Goal: Navigation & Orientation: Find specific page/section

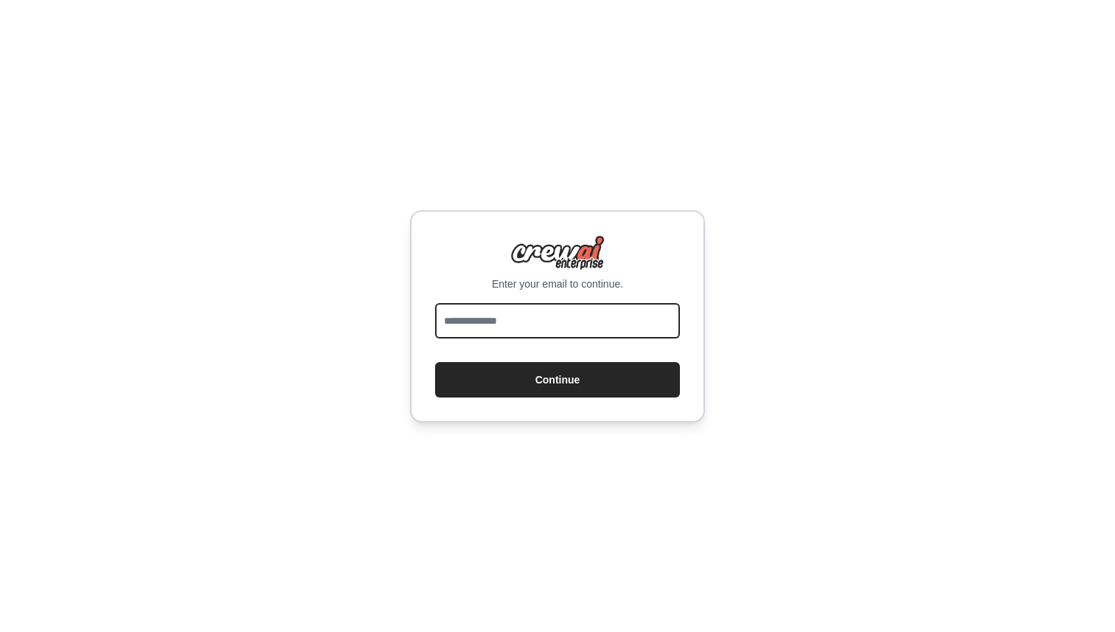
click at [538, 313] on input "email" at bounding box center [557, 320] width 245 height 35
click at [551, 318] on input "**********" at bounding box center [557, 320] width 245 height 35
type input "**********"
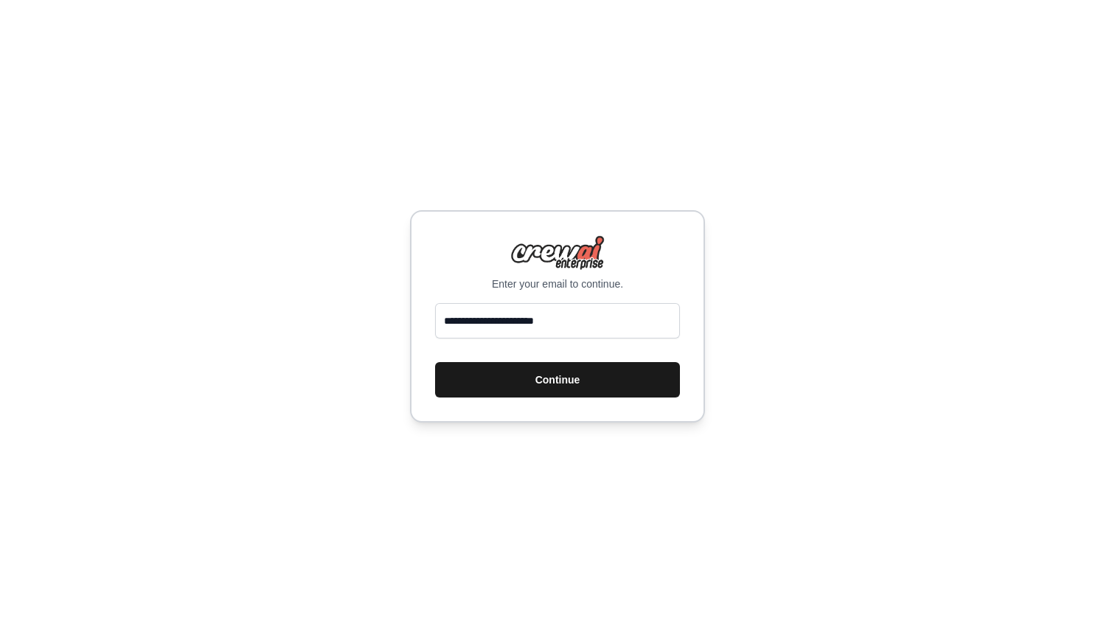
click at [566, 381] on button "Continue" at bounding box center [557, 379] width 245 height 35
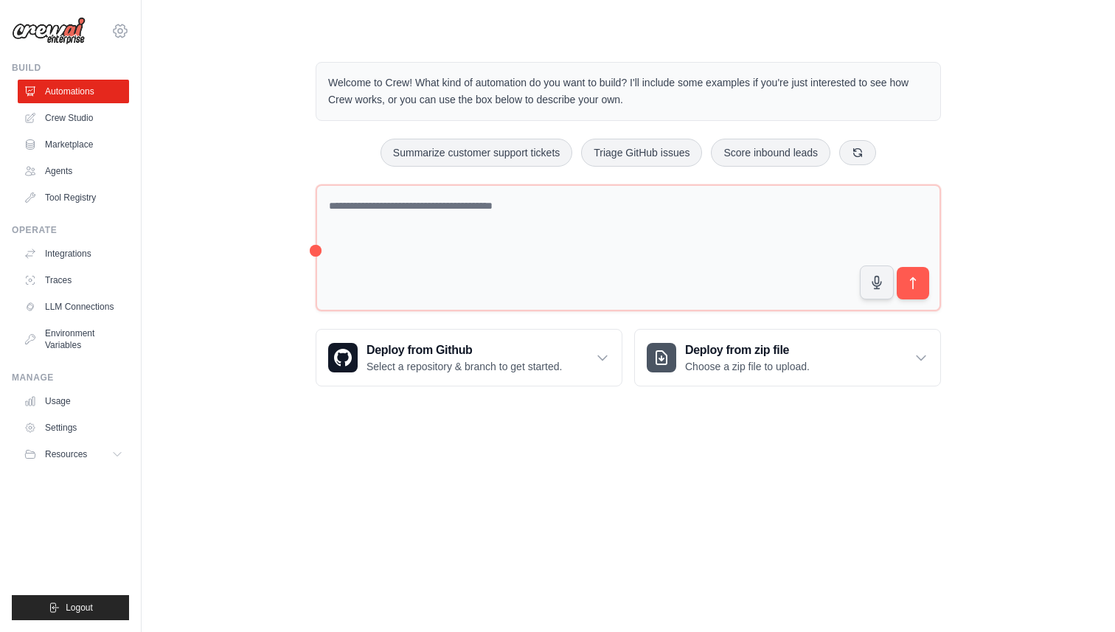
click at [118, 37] on icon at bounding box center [120, 30] width 13 height 13
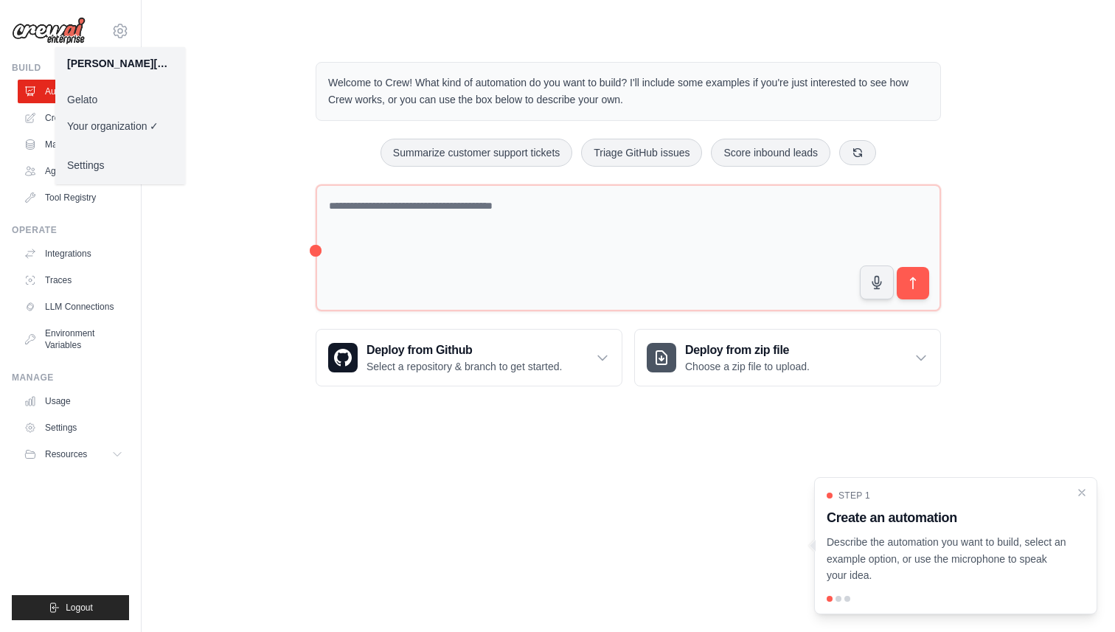
click at [117, 97] on link "Gelato" at bounding box center [120, 99] width 130 height 27
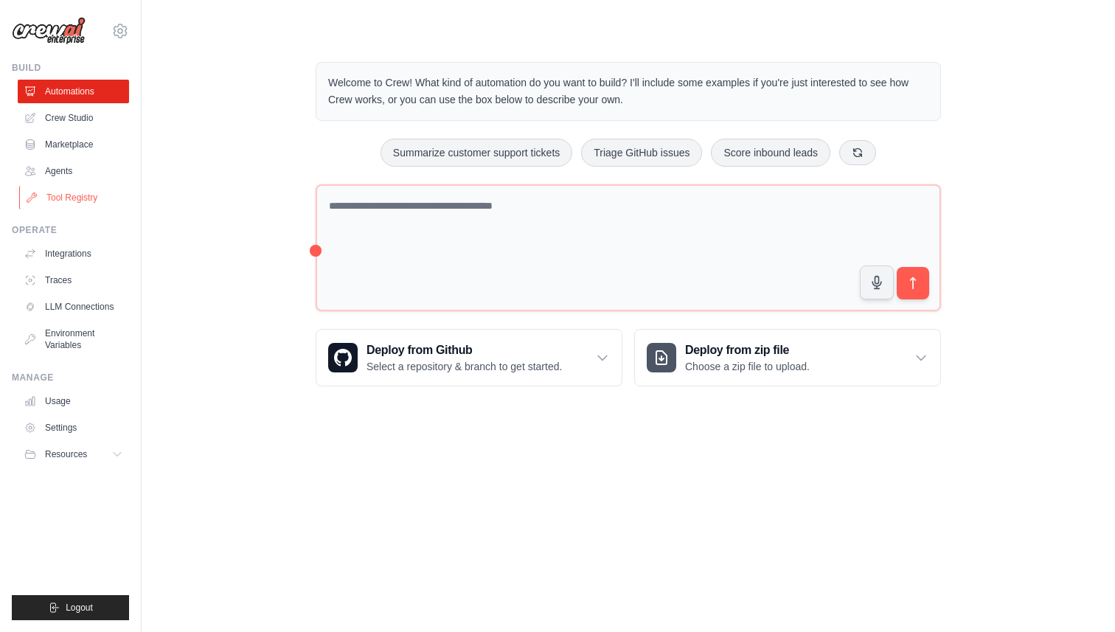
click at [89, 186] on link "Tool Registry" at bounding box center [74, 198] width 111 height 24
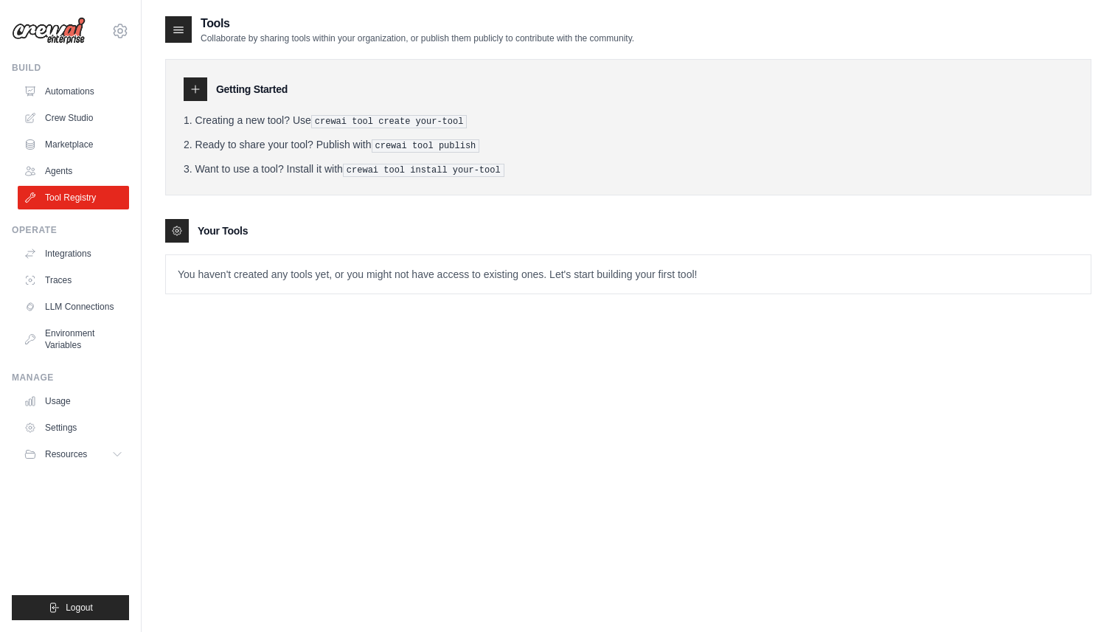
click at [89, 179] on link "Agents" at bounding box center [73, 171] width 111 height 24
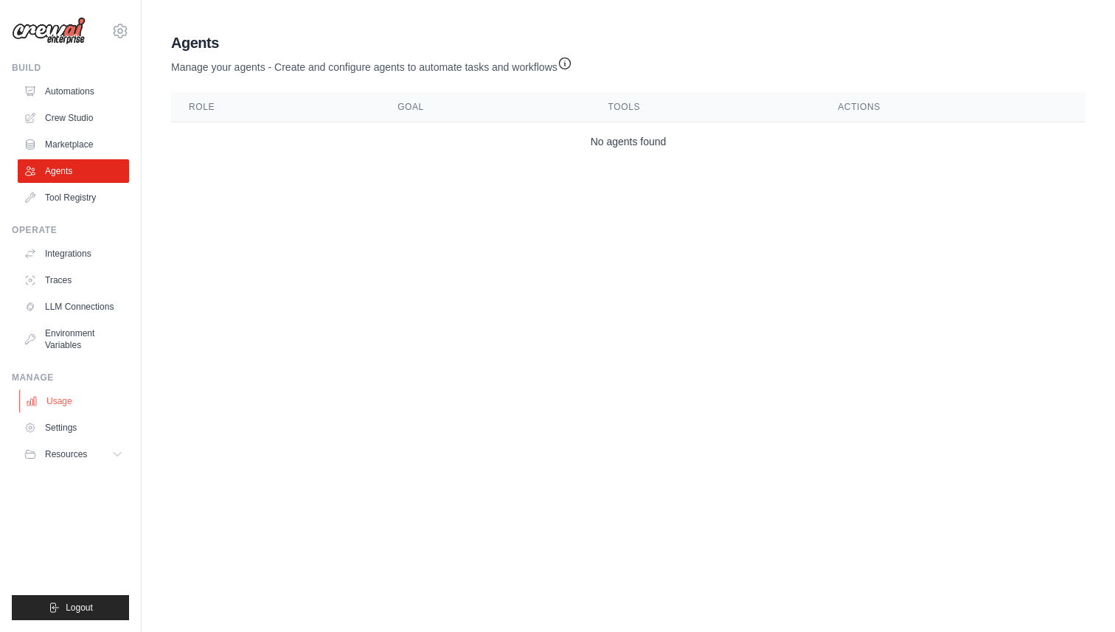
click at [68, 395] on link "Usage" at bounding box center [74, 401] width 111 height 24
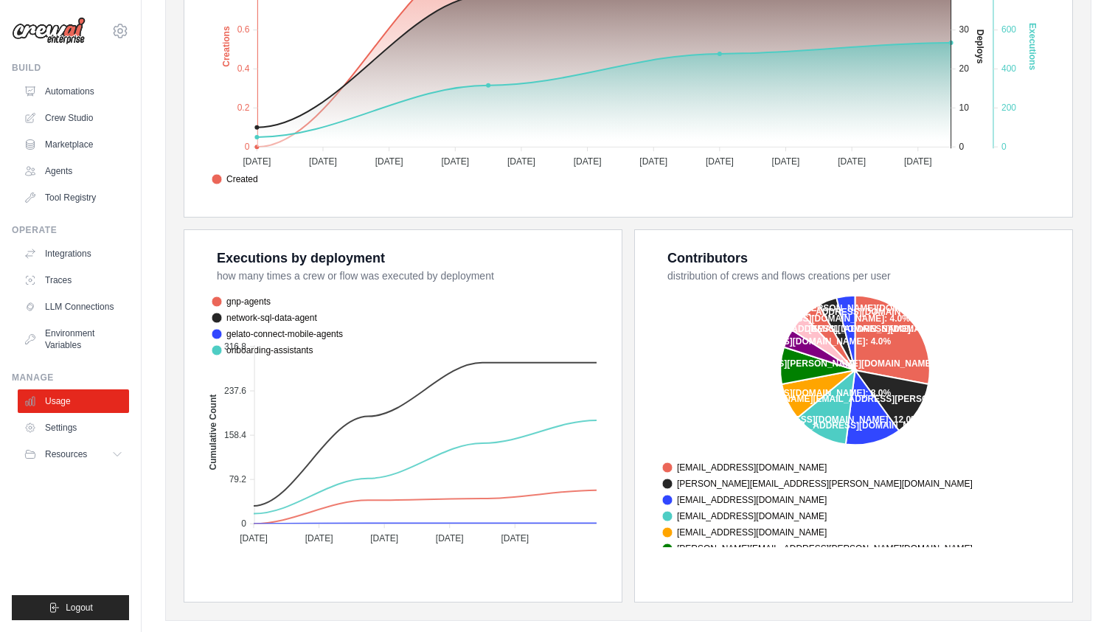
scroll to position [408, 0]
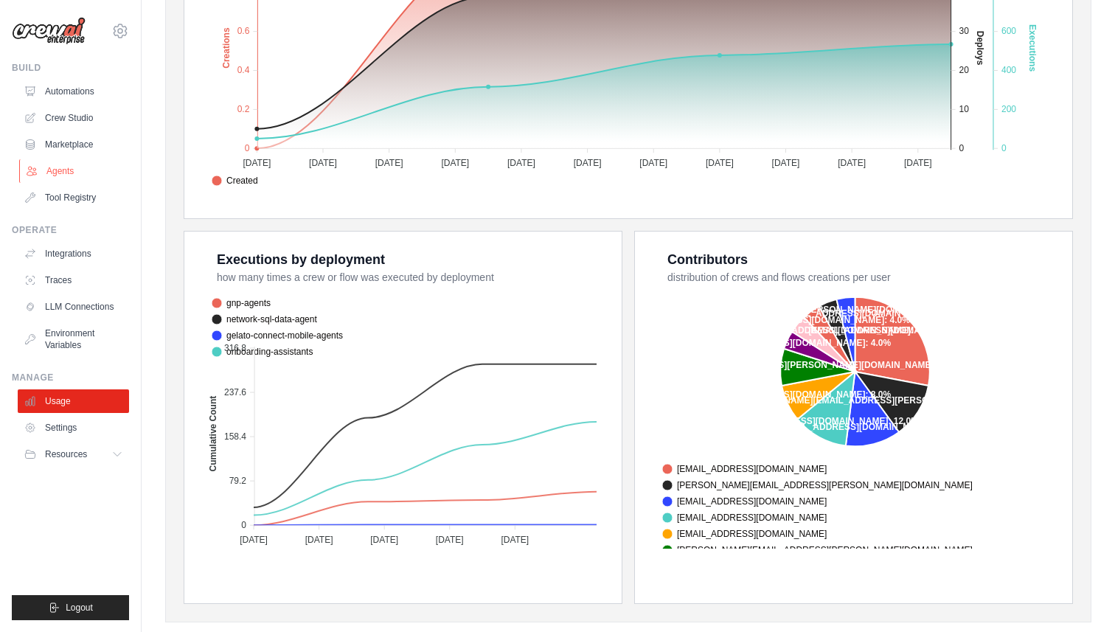
click at [80, 167] on link "Agents" at bounding box center [74, 171] width 111 height 24
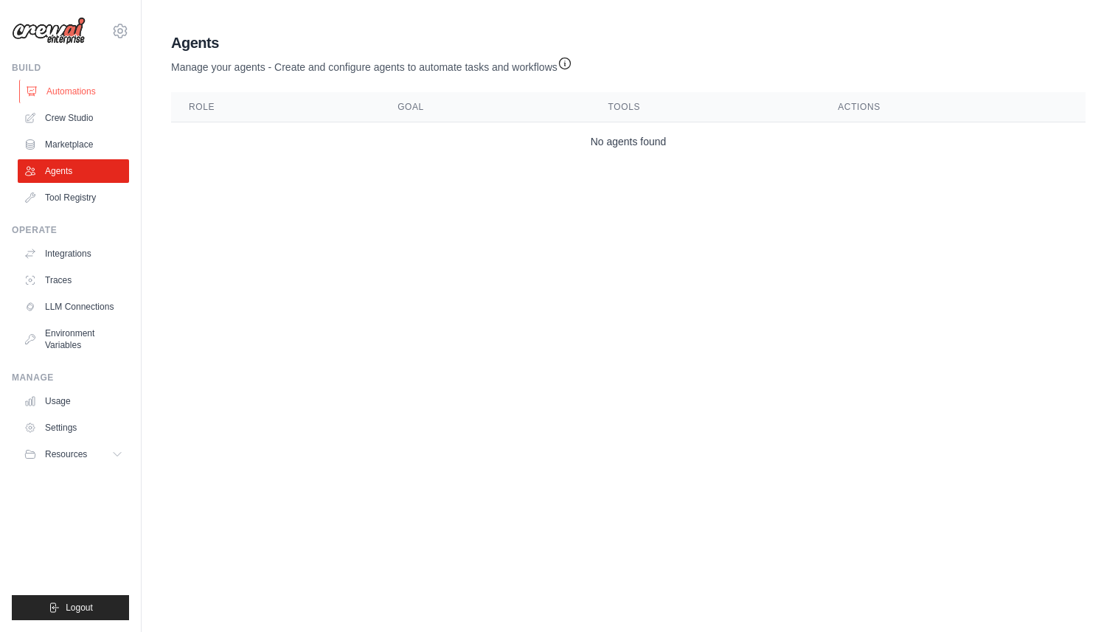
click at [100, 97] on link "Automations" at bounding box center [74, 92] width 111 height 24
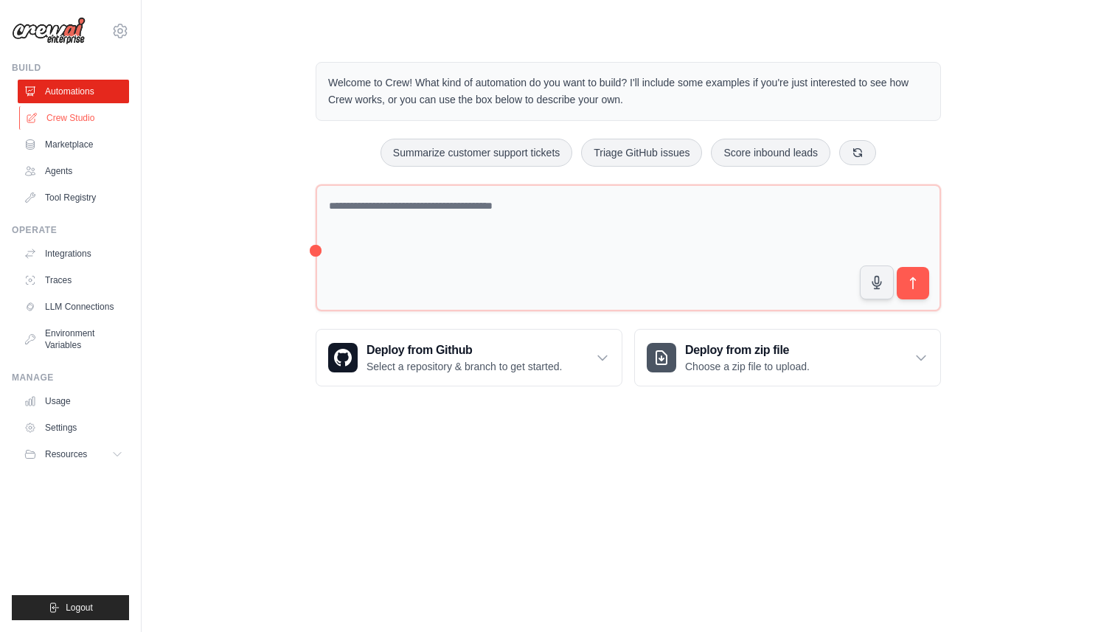
click at [125, 118] on link "Crew Studio" at bounding box center [74, 118] width 111 height 24
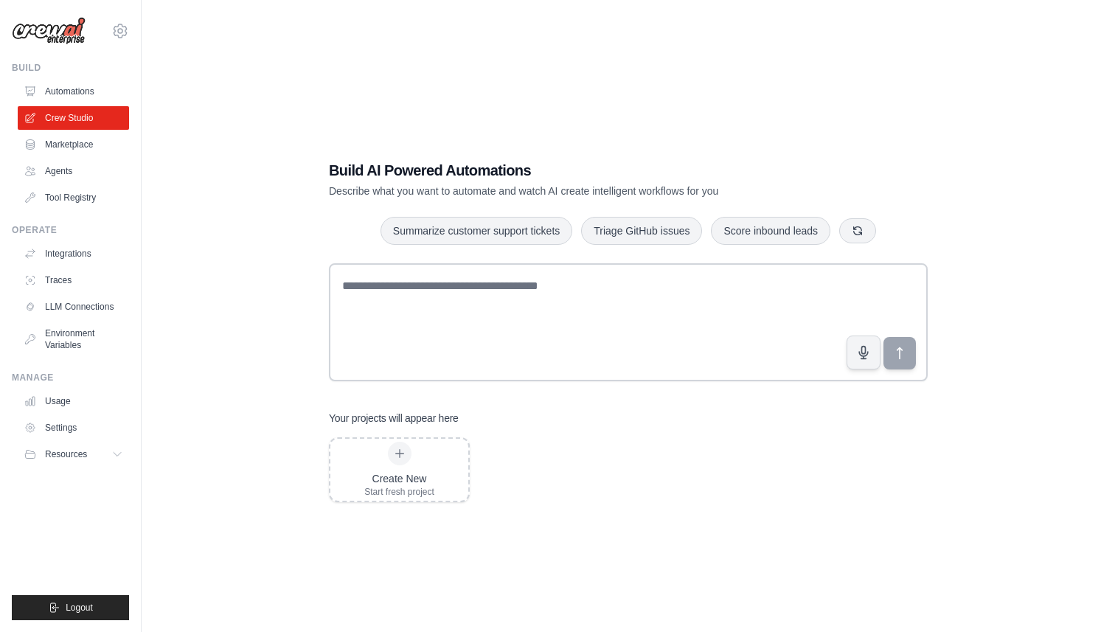
click at [97, 118] on link "Crew Studio" at bounding box center [73, 118] width 111 height 24
click at [92, 186] on link "Tool Registry" at bounding box center [73, 198] width 111 height 24
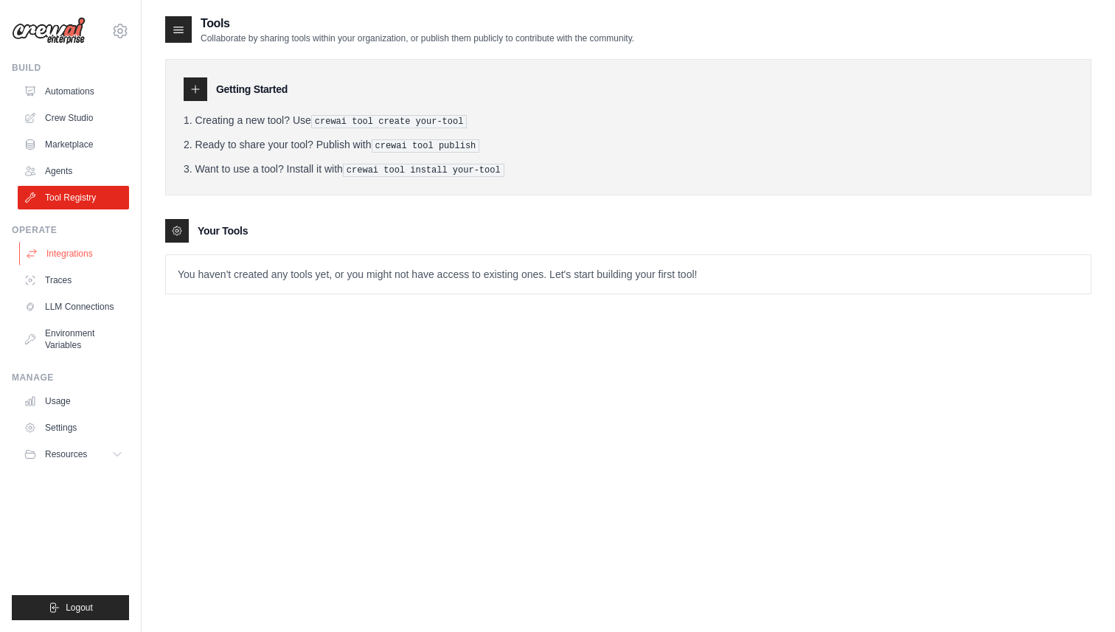
click at [90, 249] on link "Integrations" at bounding box center [74, 254] width 111 height 24
click at [83, 278] on link "Traces" at bounding box center [74, 280] width 111 height 24
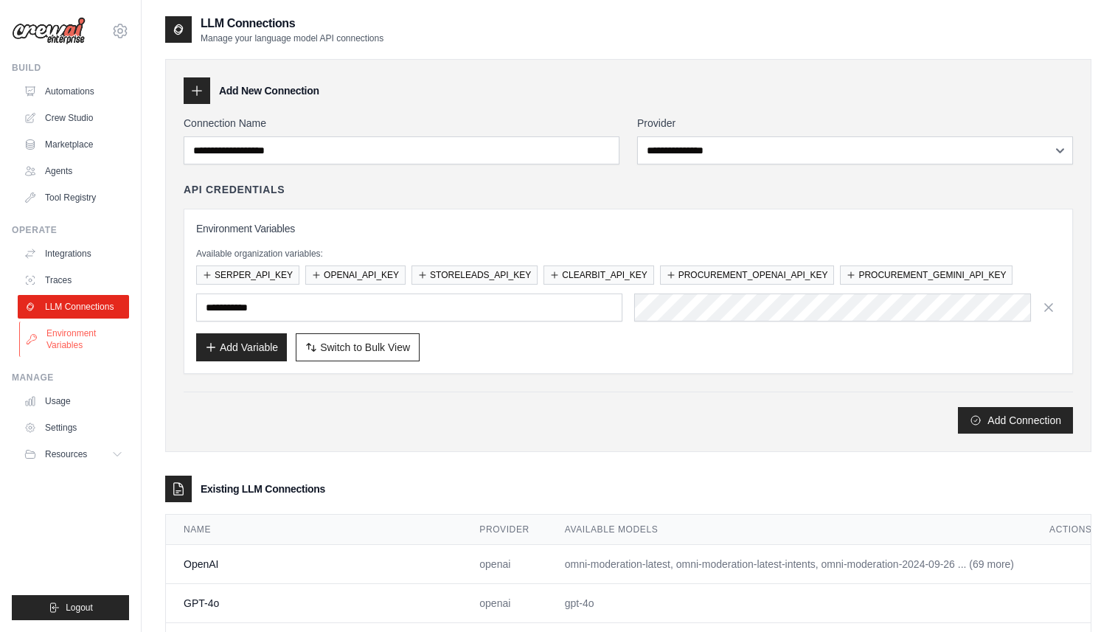
click at [80, 326] on link "Environment Variables" at bounding box center [74, 338] width 111 height 35
click at [119, 38] on icon at bounding box center [120, 31] width 18 height 18
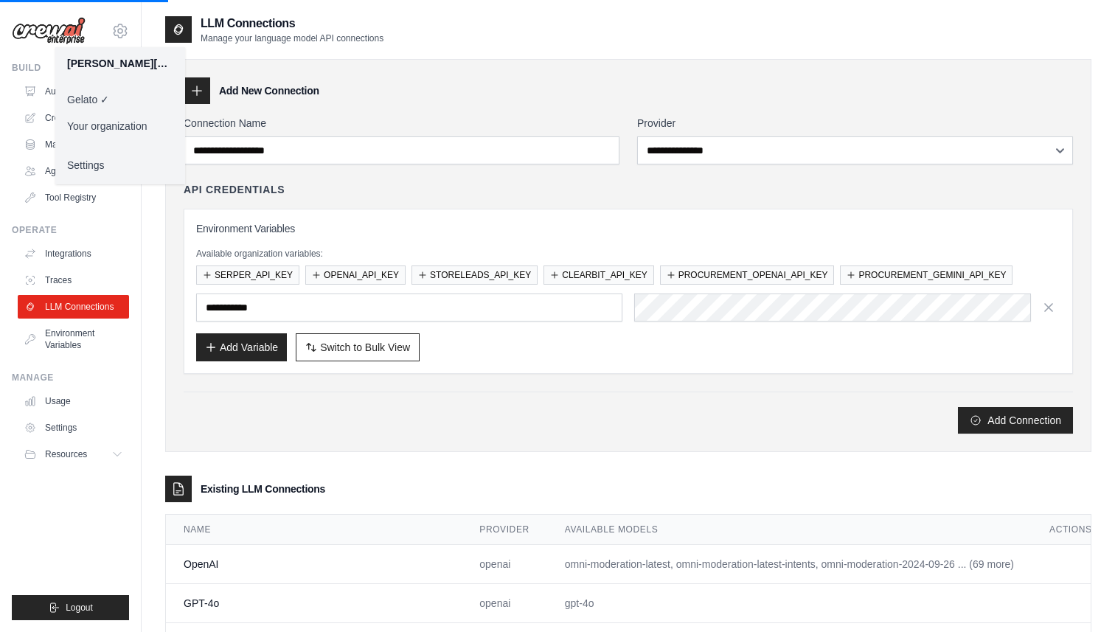
click at [212, 52] on div "**********" at bounding box center [628, 353] width 926 height 618
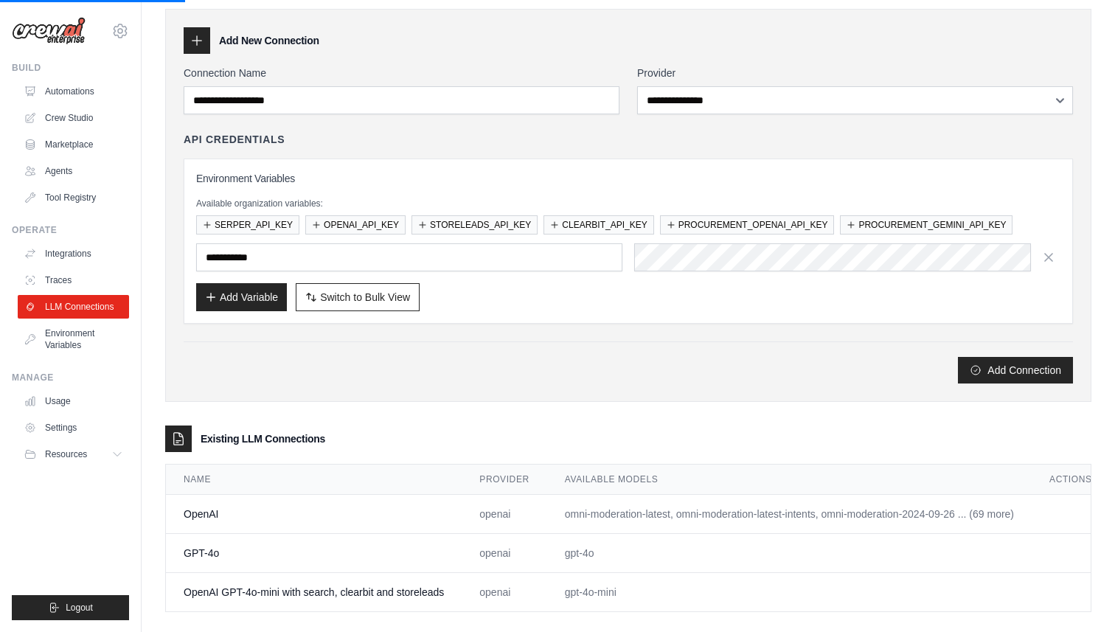
scroll to position [69, 0]
